Goal: Task Accomplishment & Management: Use online tool/utility

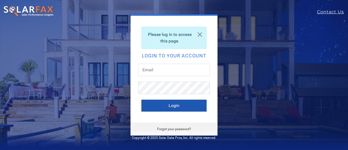
type input "[EMAIL_ADDRESS][DOMAIN_NAME]"
click at [165, 105] on button "Login" at bounding box center [173, 105] width 65 height 12
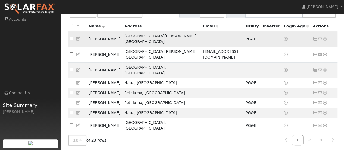
scroll to position [59, 0]
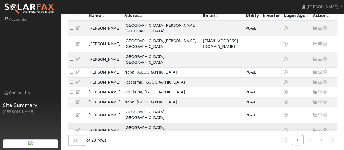
click at [324, 128] on icon at bounding box center [324, 130] width 5 height 4
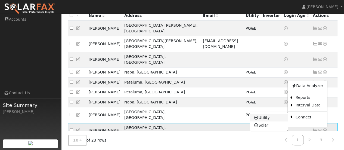
click at [260, 114] on link "Utility" at bounding box center [269, 118] width 38 height 8
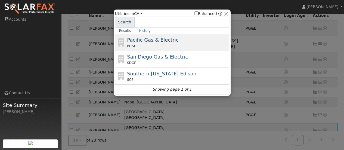
click at [160, 39] on span "Pacific Gas & Electric" at bounding box center [152, 40] width 51 height 6
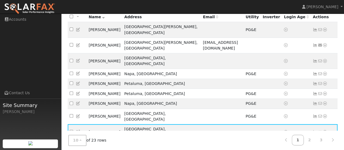
scroll to position [76, 0]
